Goal: Information Seeking & Learning: Learn about a topic

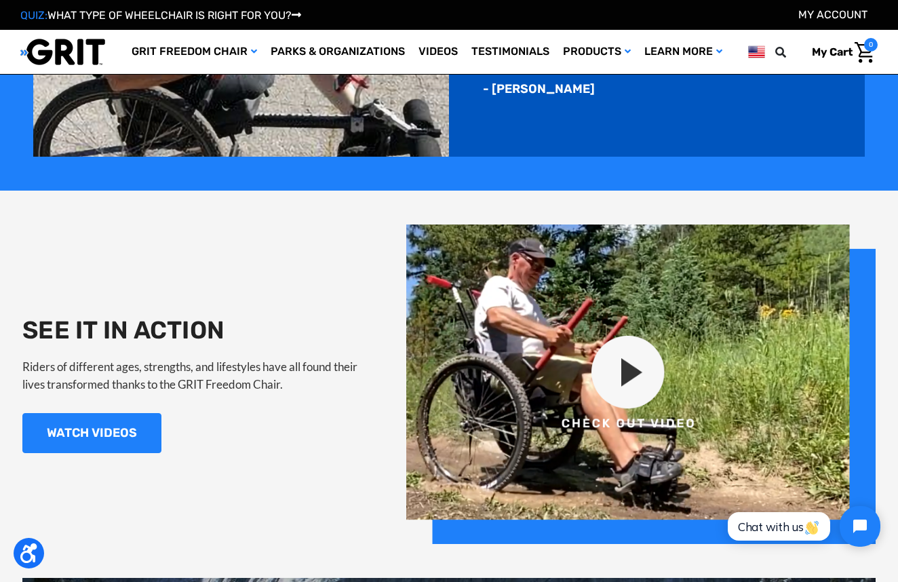
scroll to position [1111, 0]
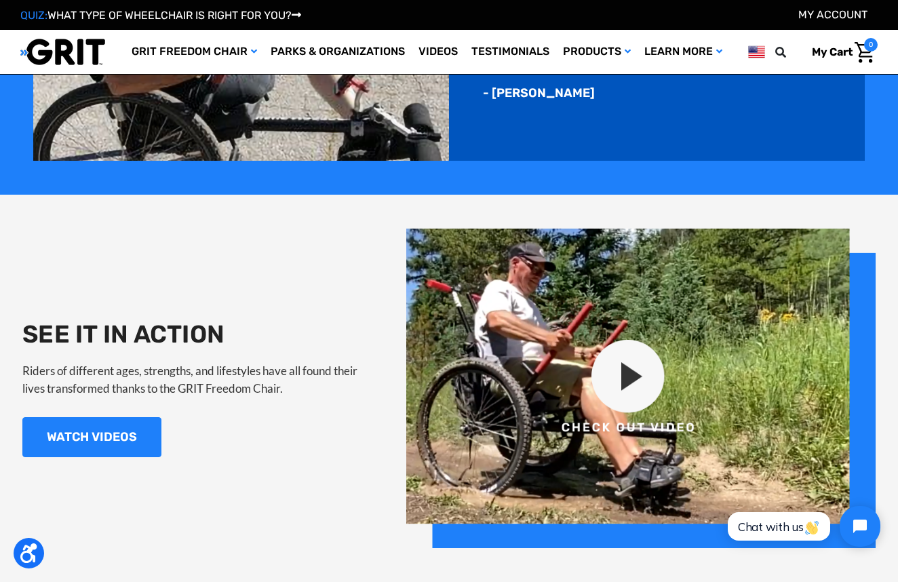
click at [620, 383] on img at bounding box center [640, 387] width 469 height 319
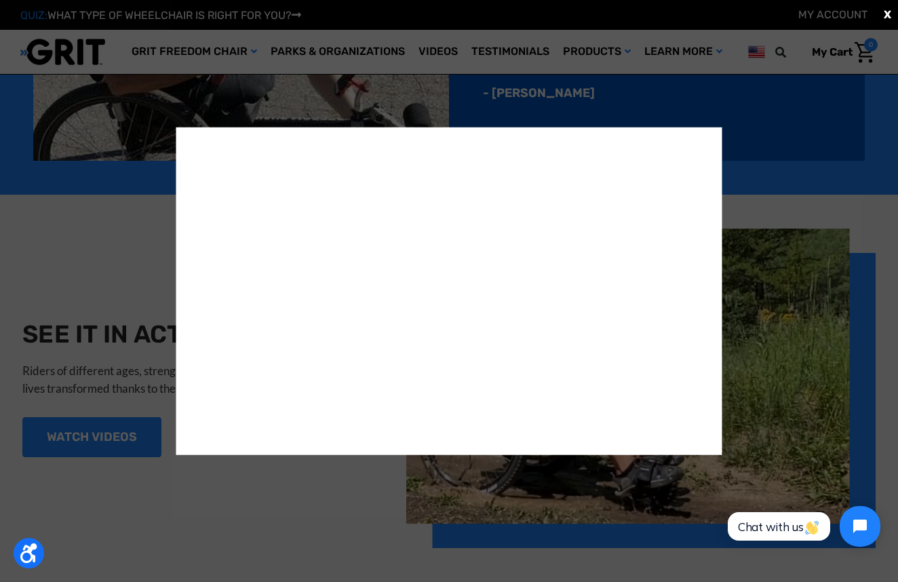
click at [58, 267] on div "X" at bounding box center [449, 291] width 898 height 582
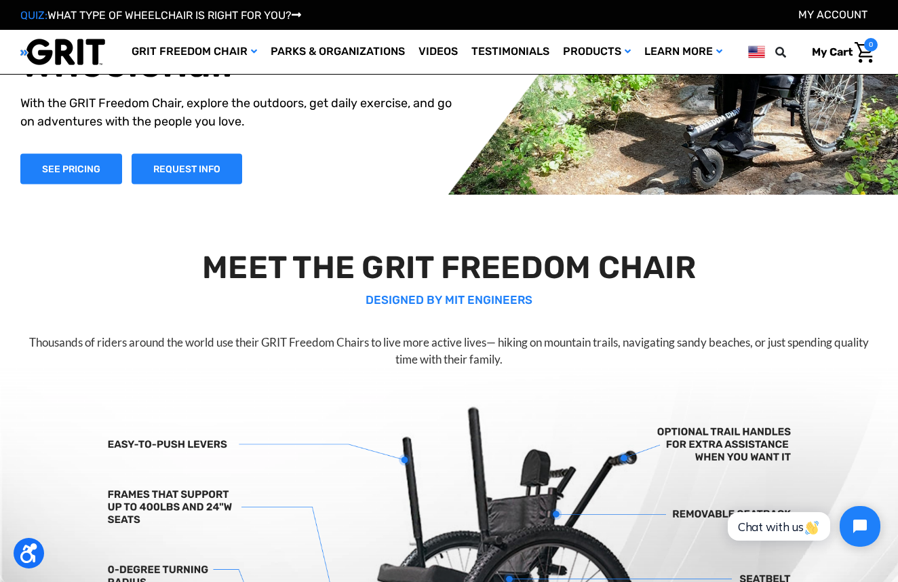
scroll to position [16, 0]
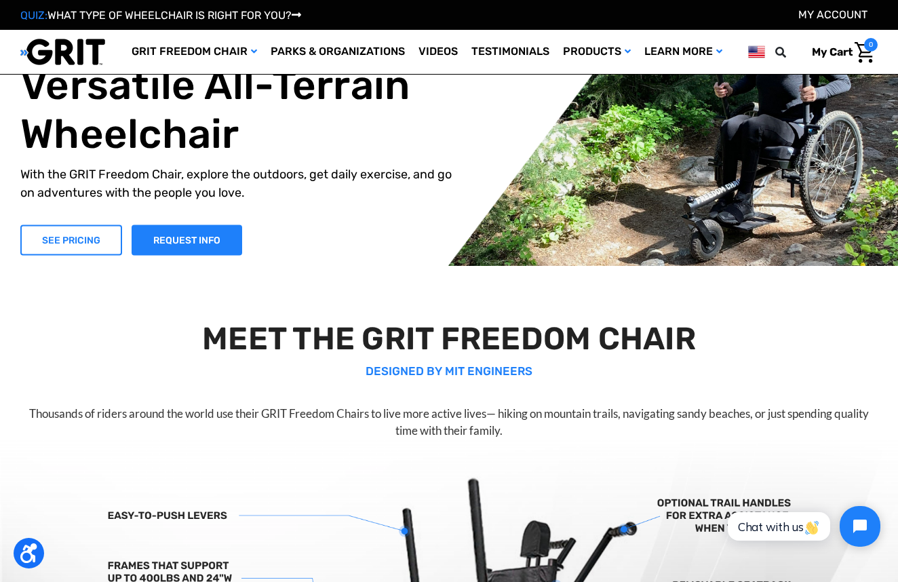
click at [100, 244] on link "SEE PRICING" at bounding box center [71, 239] width 102 height 31
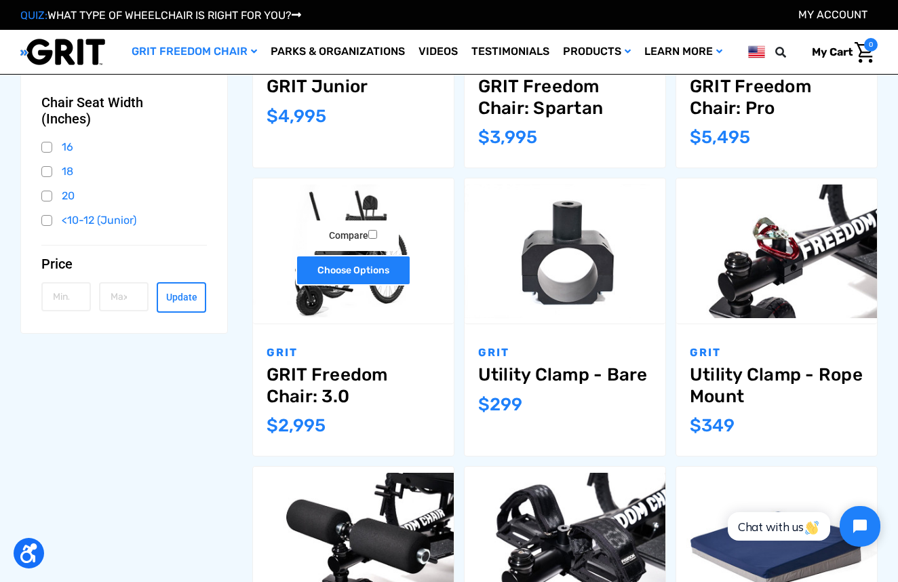
scroll to position [393, 0]
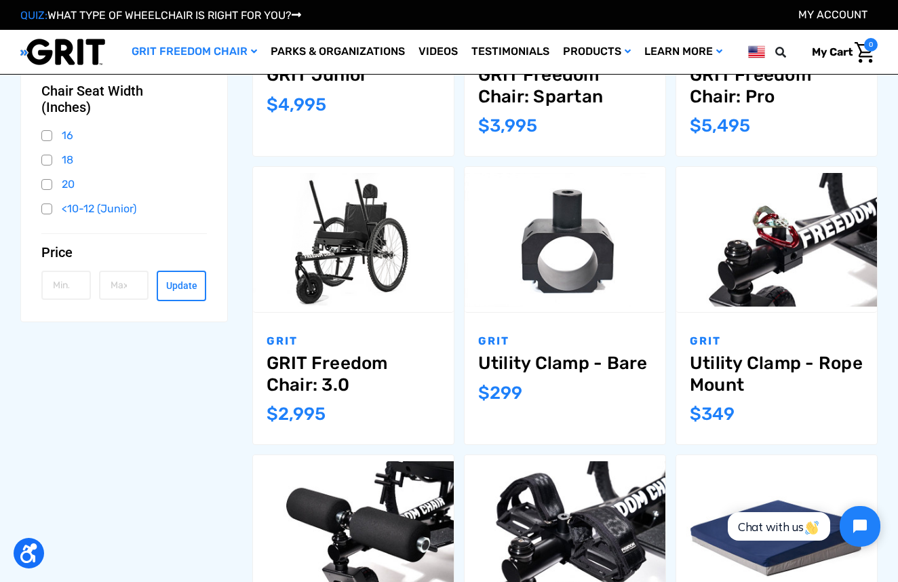
click at [303, 365] on link "GRIT Freedom Chair: 3.0" at bounding box center [353, 374] width 174 height 42
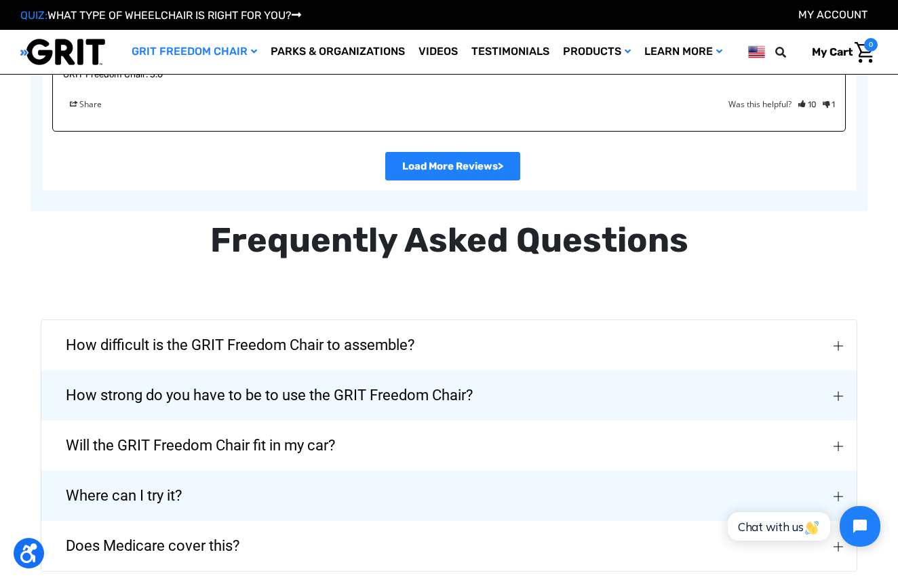
scroll to position [2893, 0]
click at [839, 391] on img "How strong do you have to be to use the GRIT Freedom Chair?" at bounding box center [837, 395] width 9 height 9
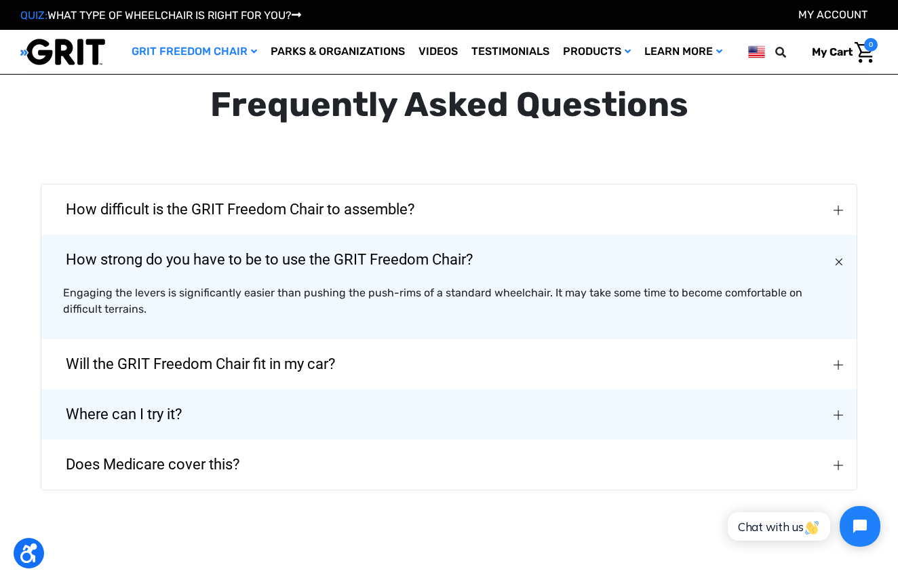
scroll to position [3028, 0]
click at [834, 360] on img "Will the GRIT Freedom Chair fit in my car?" at bounding box center [837, 364] width 9 height 9
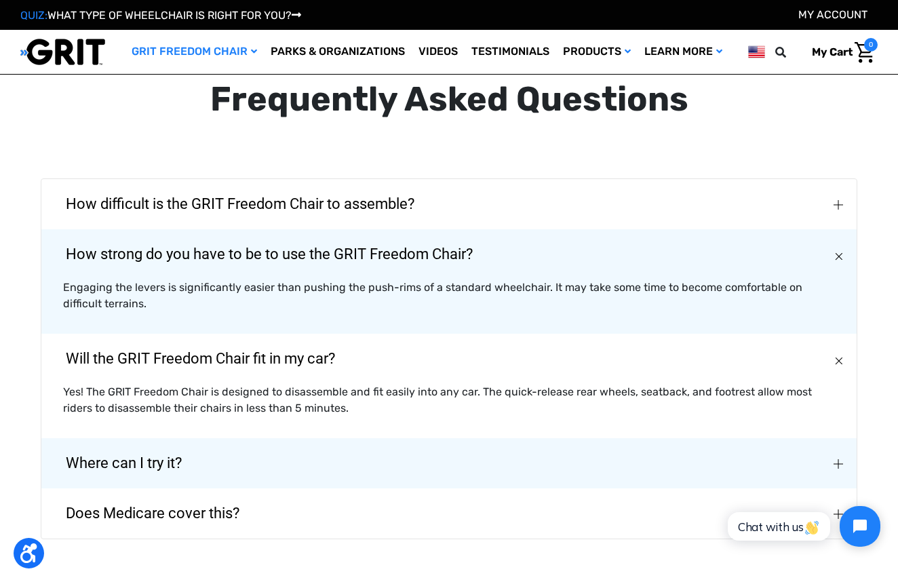
scroll to position [3036, 0]
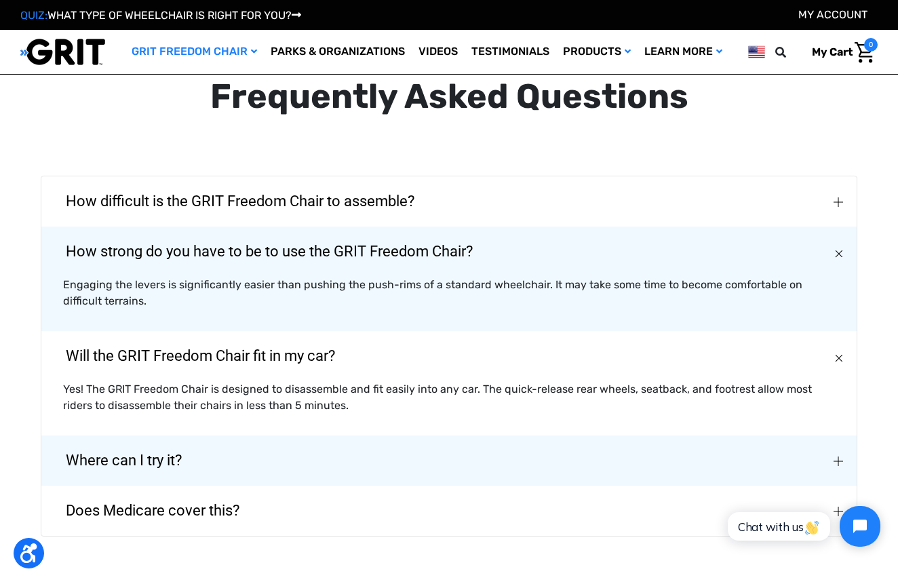
click at [816, 449] on button "Where can I try it?" at bounding box center [448, 460] width 815 height 50
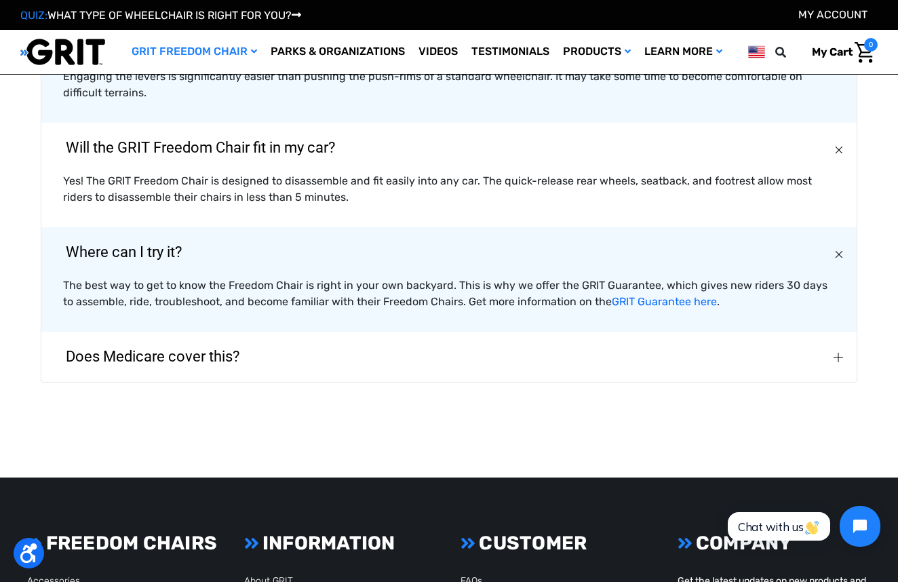
scroll to position [3249, 0]
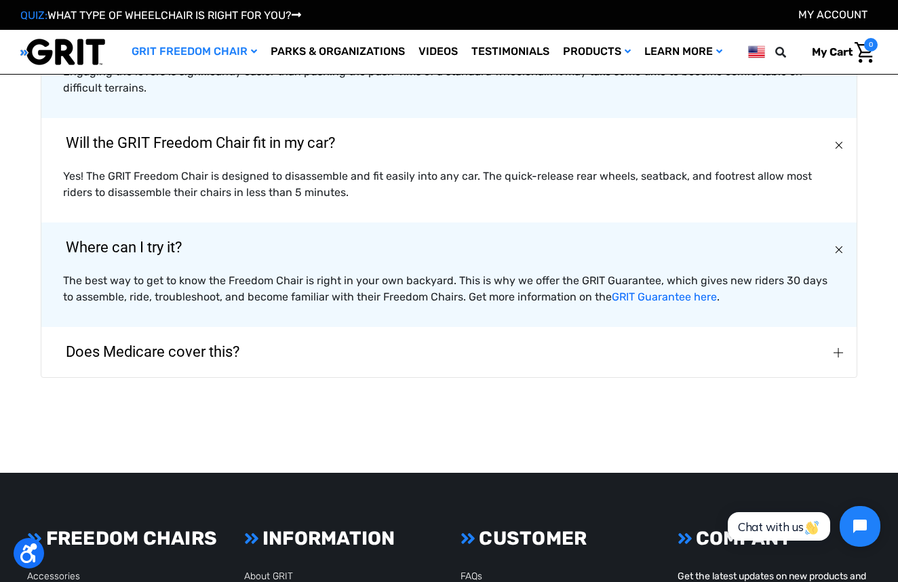
click at [832, 345] on button "Does Medicare cover this?" at bounding box center [448, 352] width 815 height 50
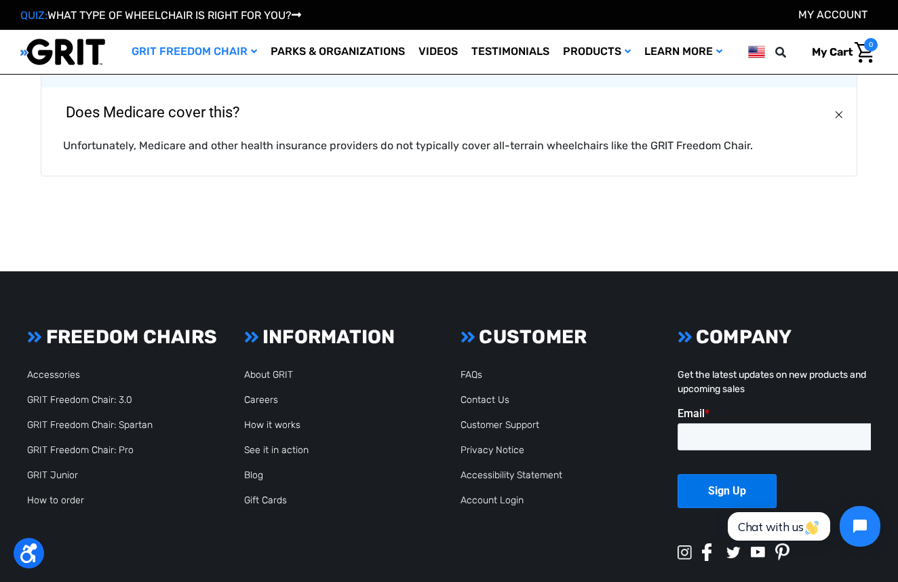
scroll to position [3520, 0]
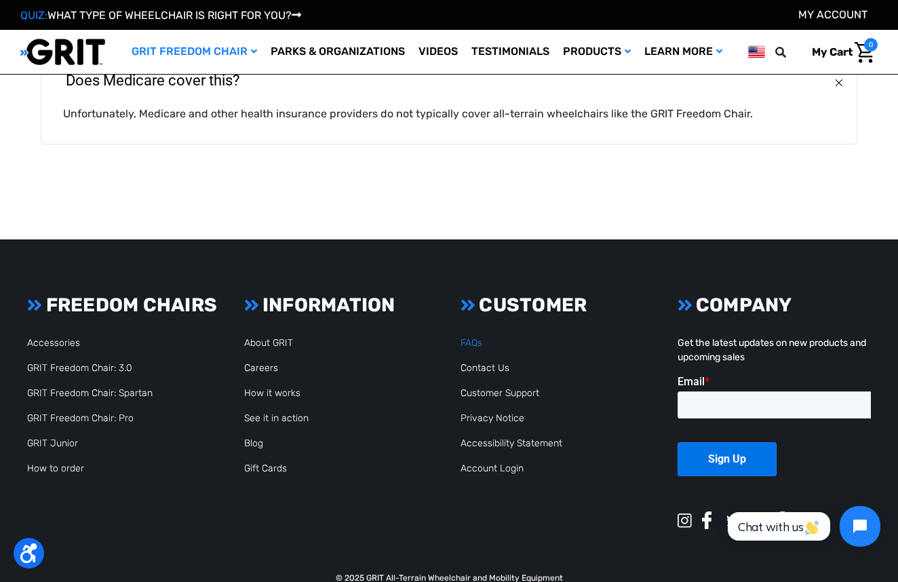
click at [473, 337] on link "FAQs" at bounding box center [471, 343] width 22 height 12
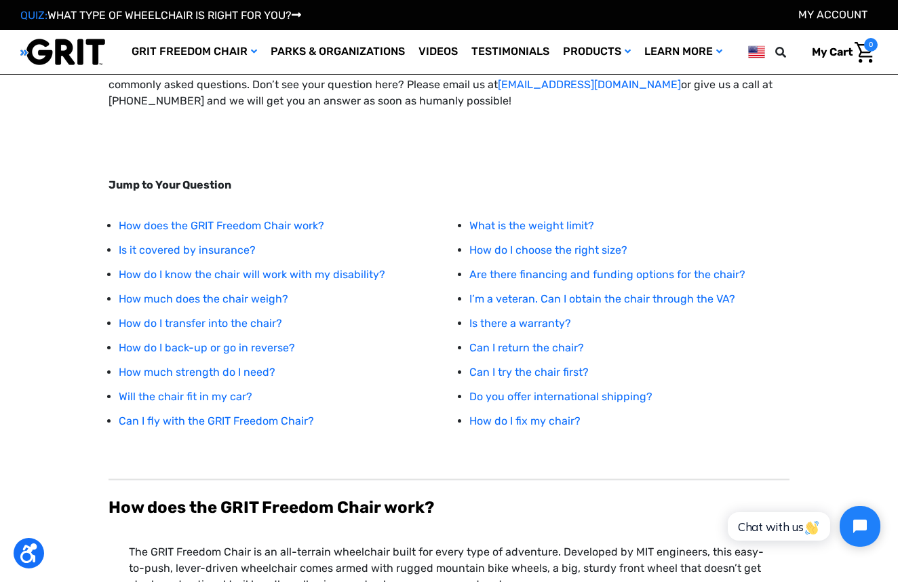
scroll to position [84, 0]
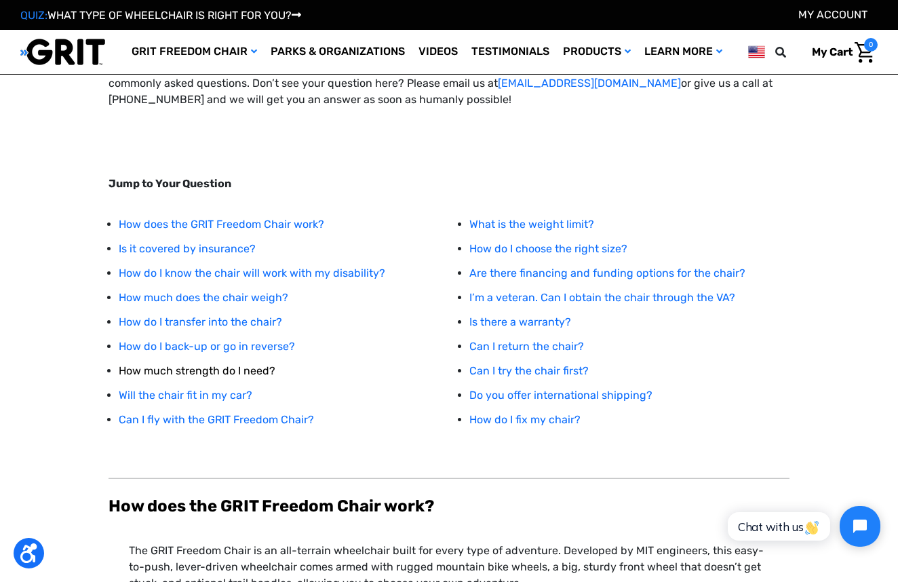
click at [249, 368] on link "How much strength do I need?" at bounding box center [197, 370] width 157 height 13
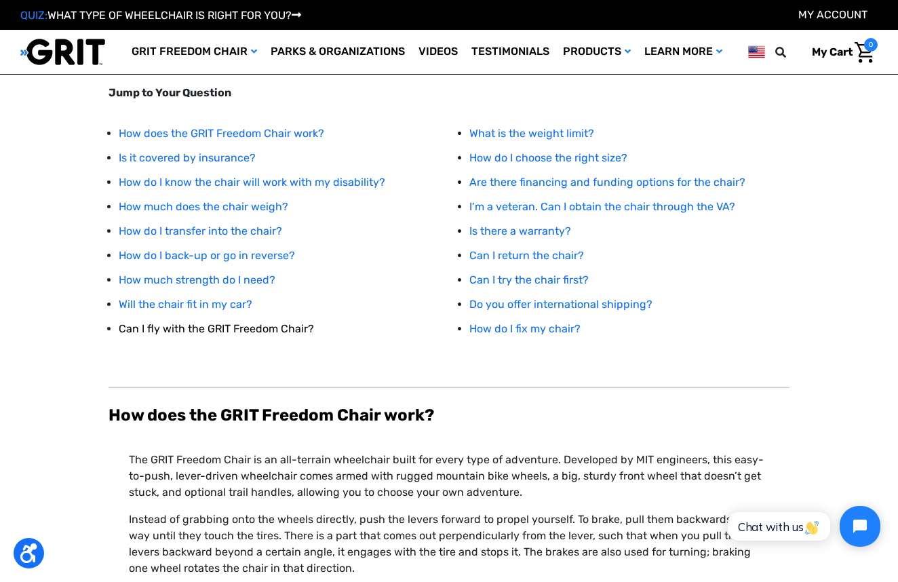
scroll to position [175, 0]
click at [265, 202] on link "How much does the chair weigh?" at bounding box center [203, 206] width 169 height 13
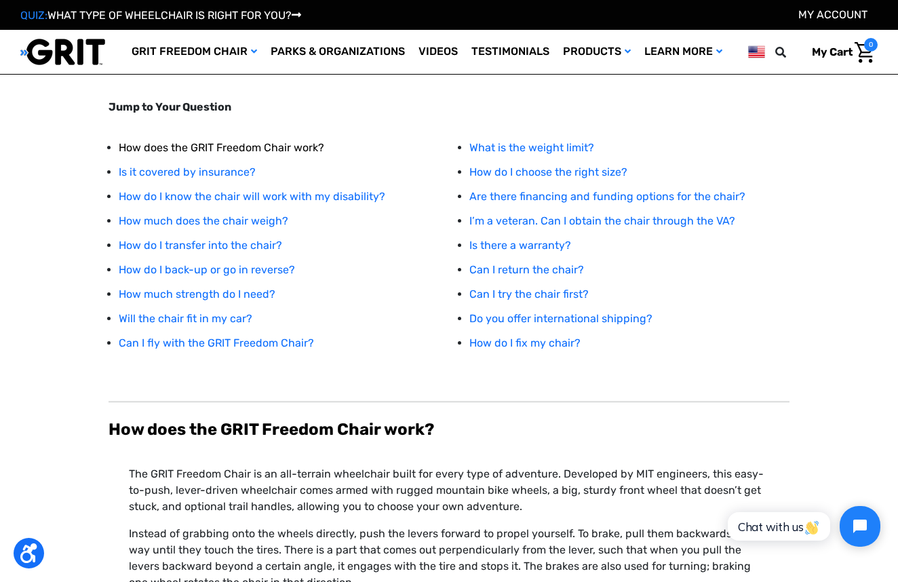
scroll to position [161, 0]
click at [230, 291] on link "How much strength do I need?" at bounding box center [197, 293] width 157 height 13
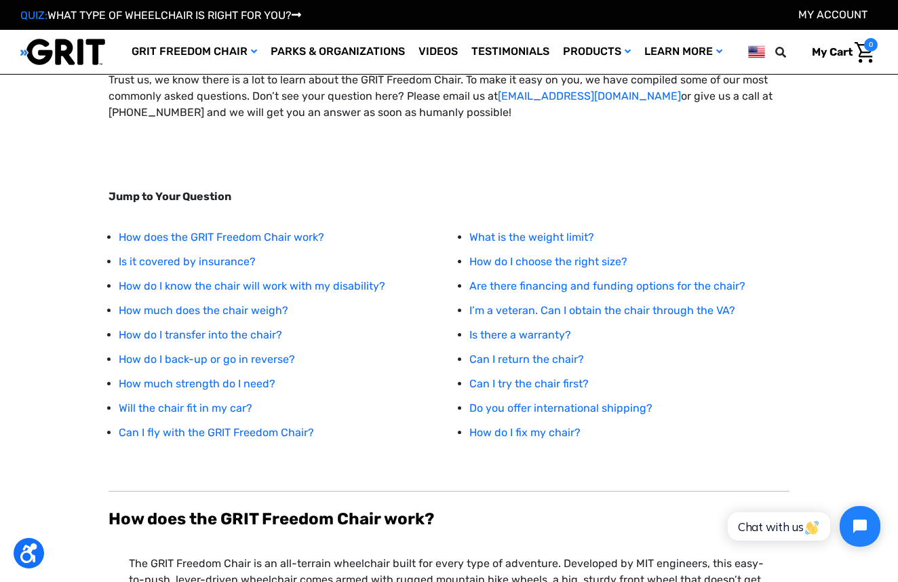
scroll to position [77, 0]
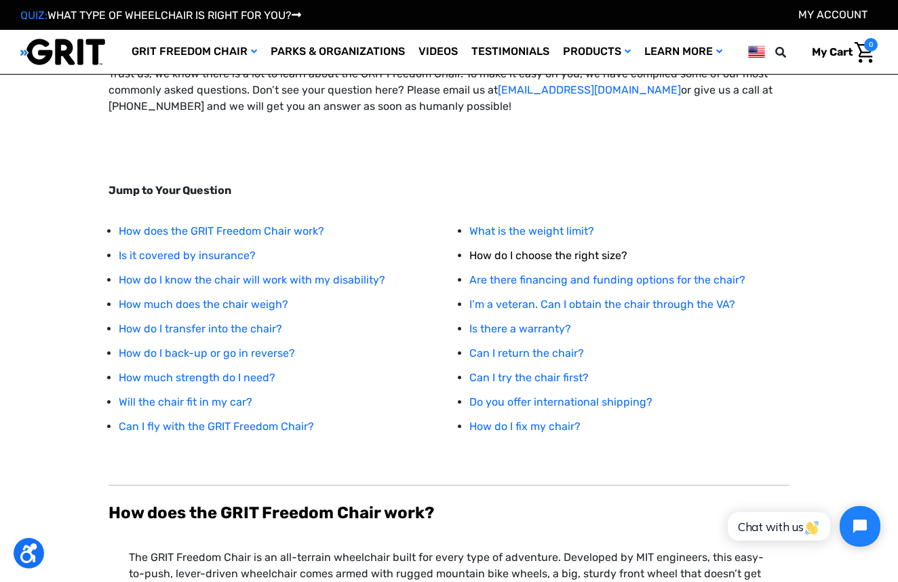
click at [498, 256] on link "How do I choose the right size?" at bounding box center [548, 255] width 158 height 13
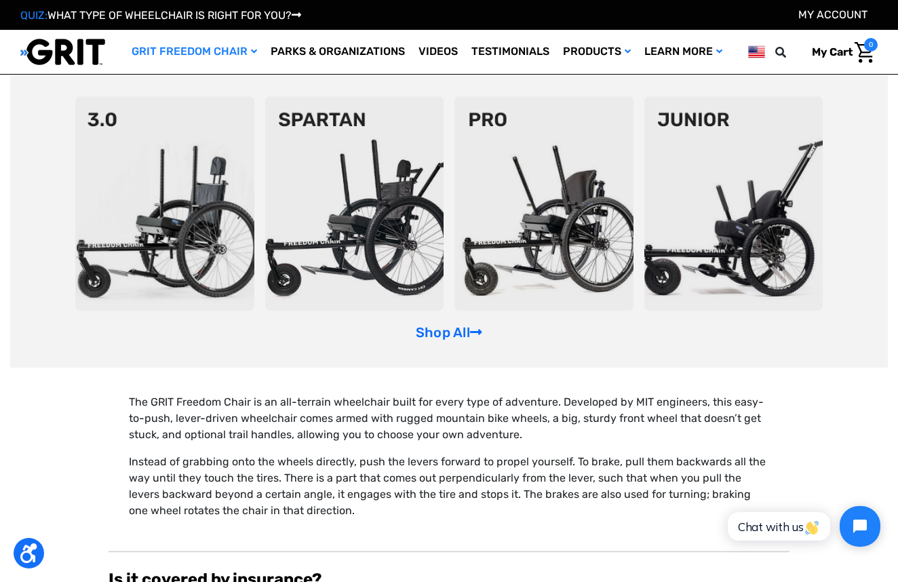
scroll to position [240, 0]
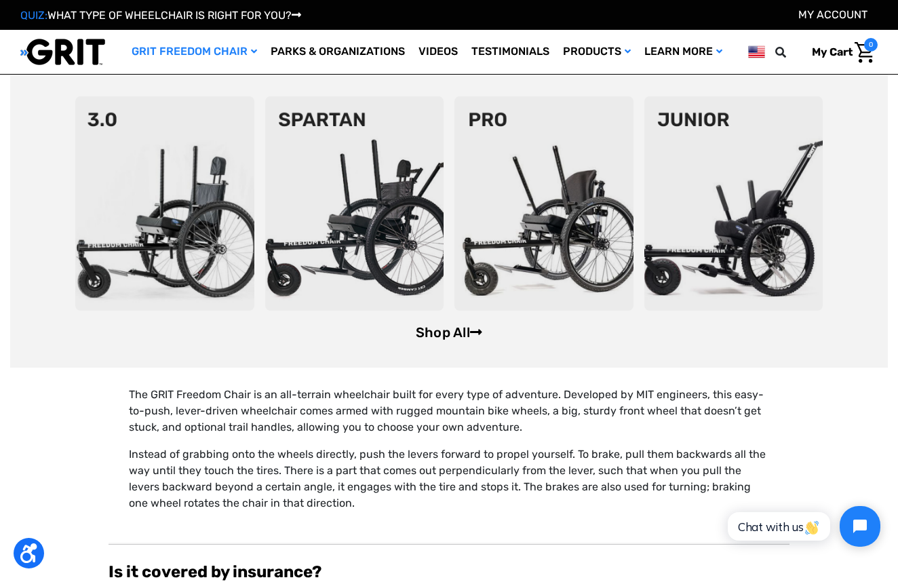
click at [441, 334] on link "Shop All" at bounding box center [449, 332] width 66 height 16
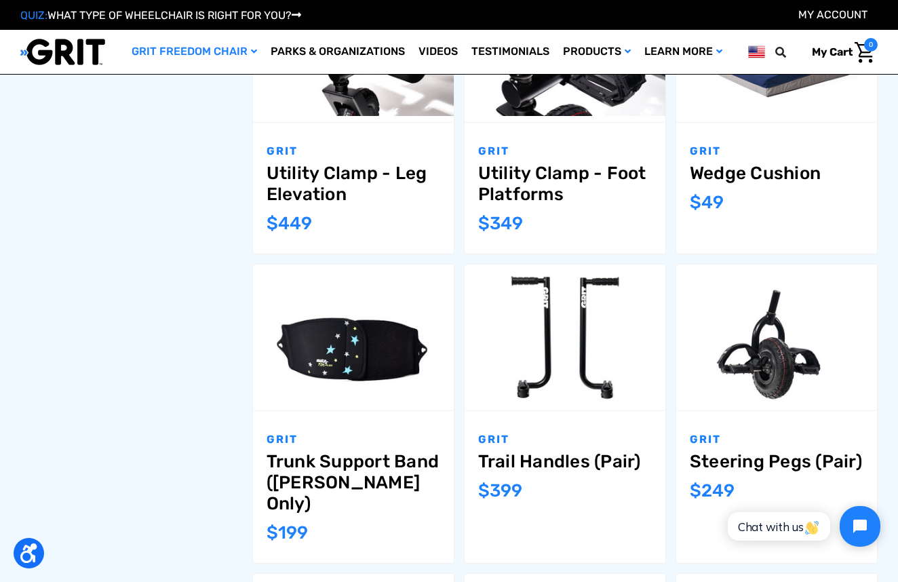
scroll to position [875, 0]
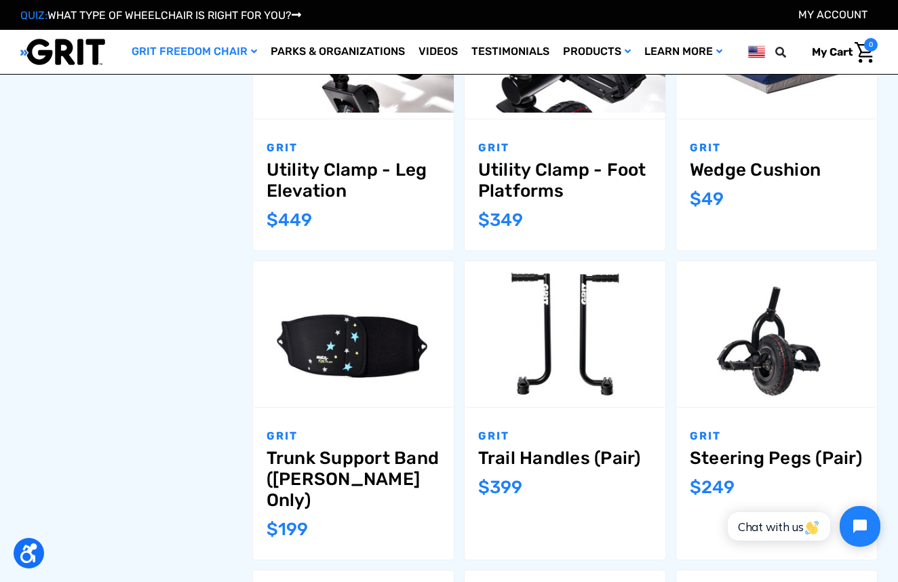
click at [748, 168] on link "Wedge Cushion" at bounding box center [776, 169] width 174 height 21
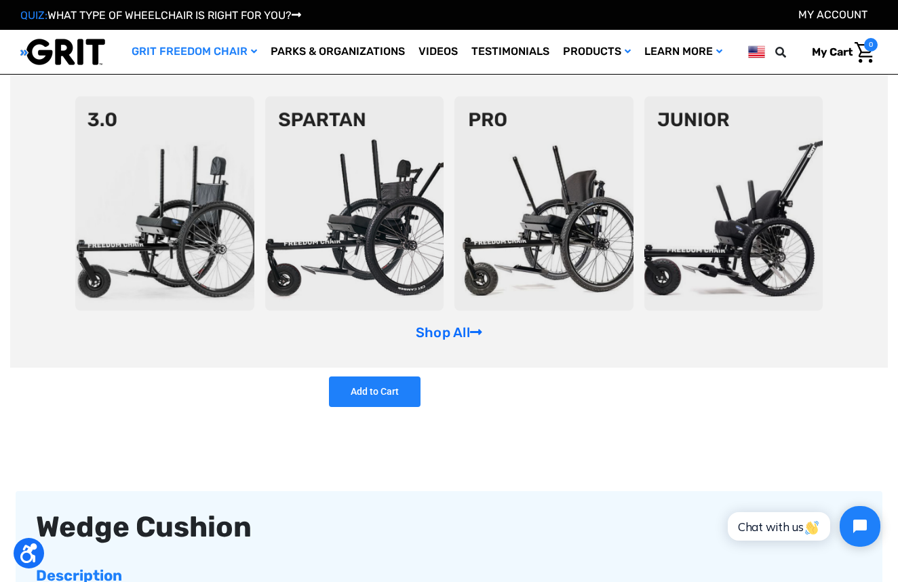
scroll to position [3, 1]
click at [177, 155] on img at bounding box center [164, 203] width 179 height 214
